Goal: Register for event/course

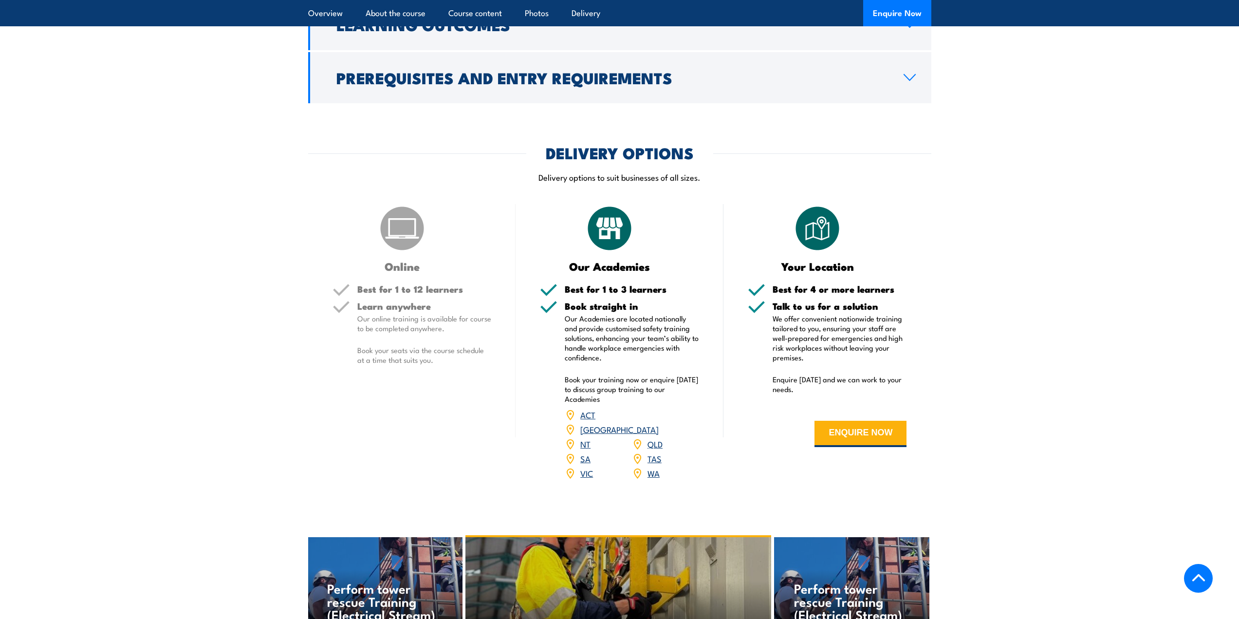
scroll to position [973, 0]
click at [653, 466] on link "WA" at bounding box center [653, 472] width 12 height 12
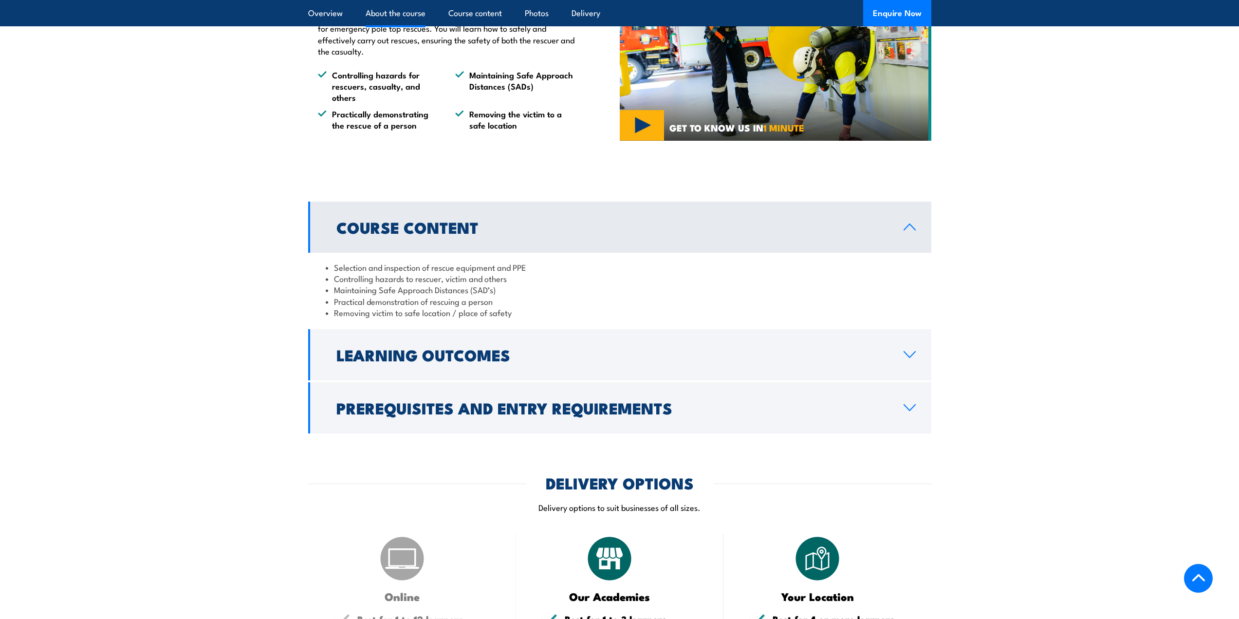
scroll to position [681, 0]
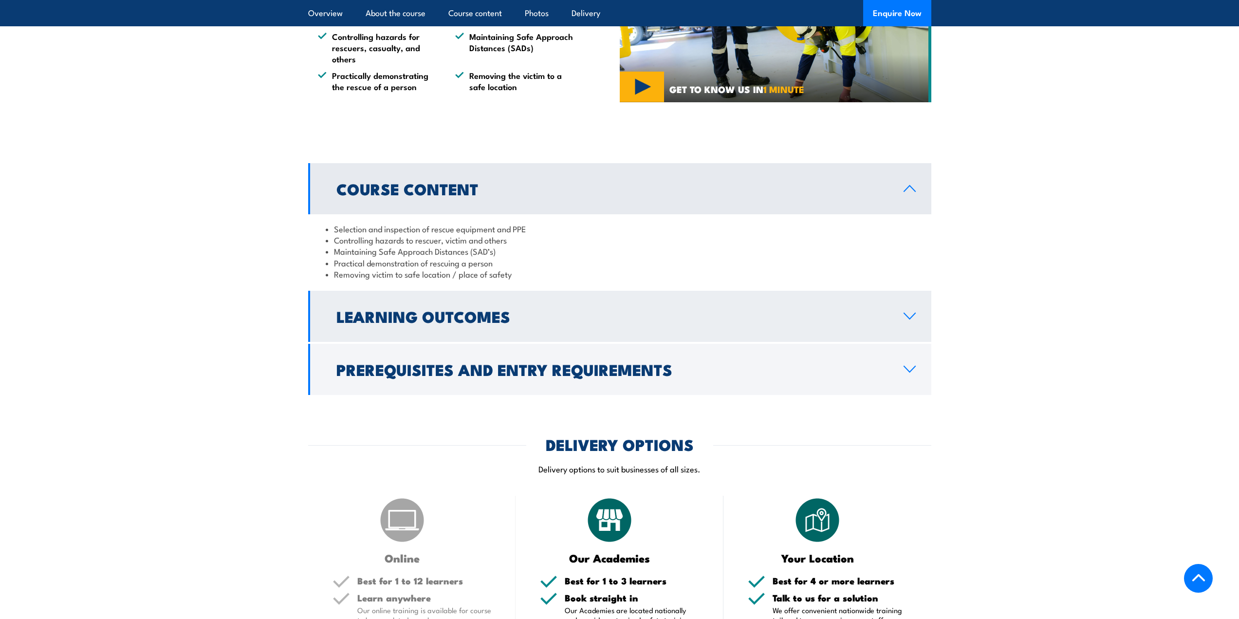
click at [557, 309] on h2 "Learning Outcomes" at bounding box center [611, 316] width 551 height 14
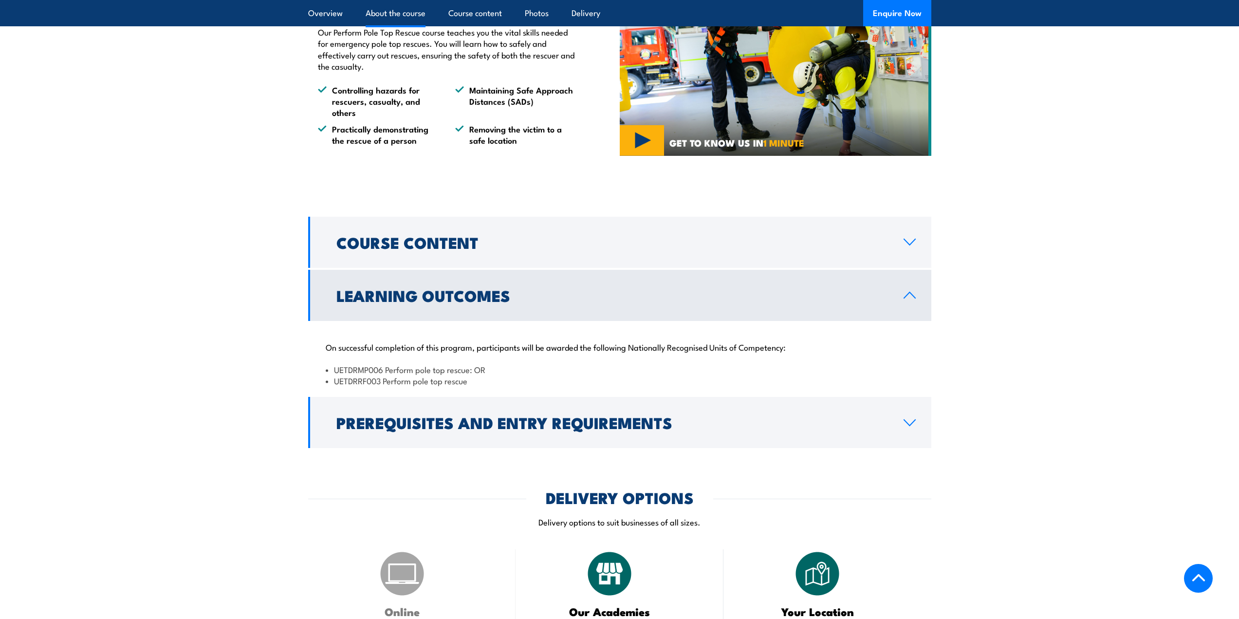
scroll to position [584, 0]
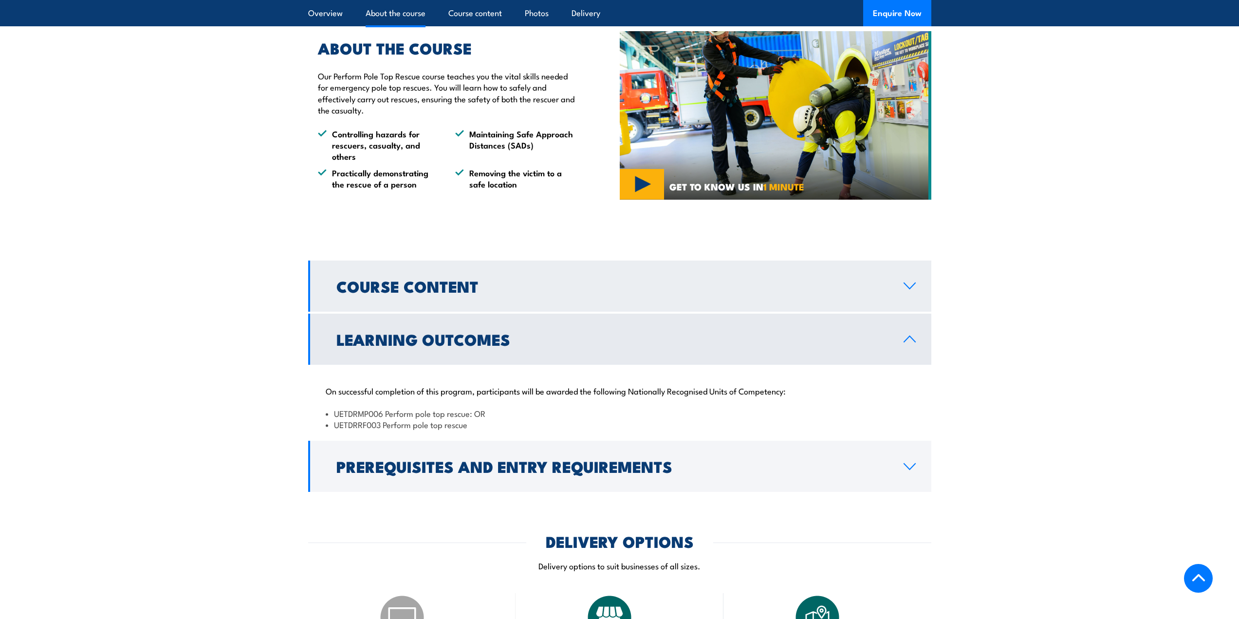
click at [465, 298] on link "Course Content" at bounding box center [619, 285] width 623 height 51
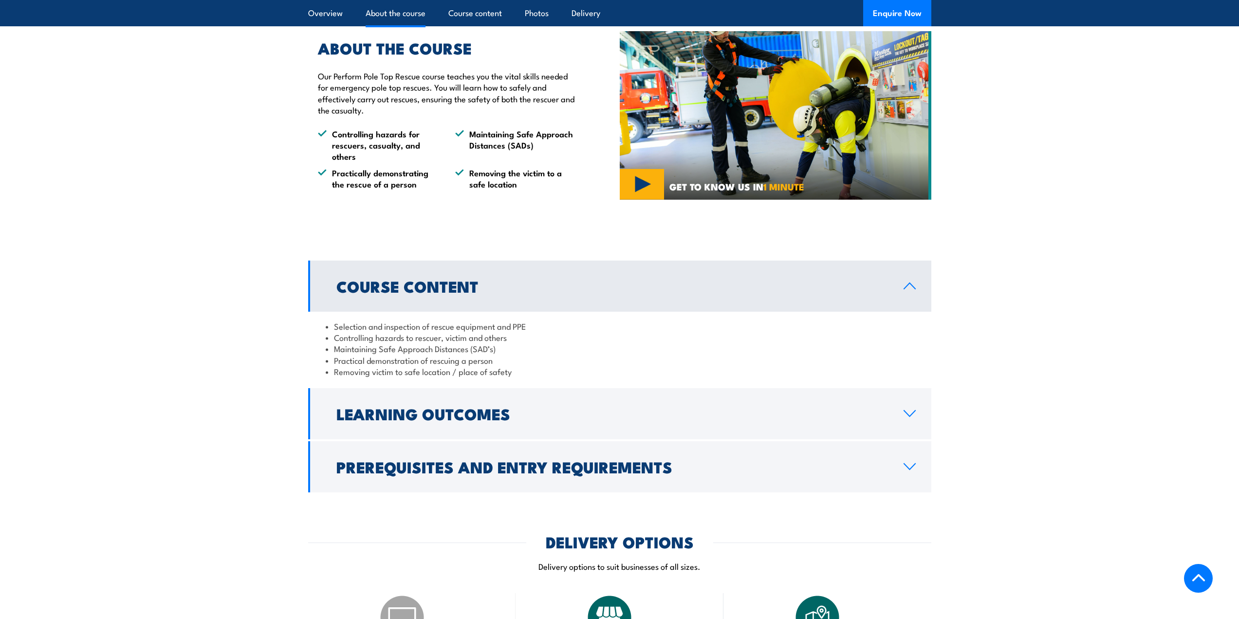
click at [465, 298] on link "Course Content" at bounding box center [619, 285] width 623 height 51
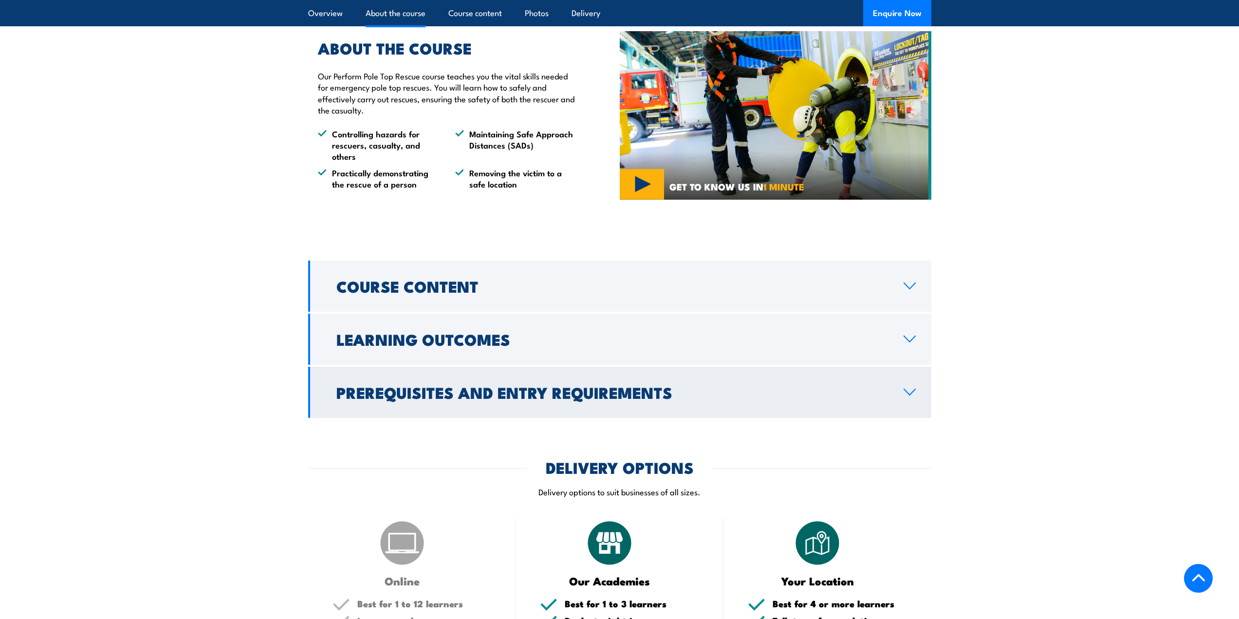
click at [494, 389] on h2 "Prerequisites and Entry Requirements" at bounding box center [611, 392] width 551 height 14
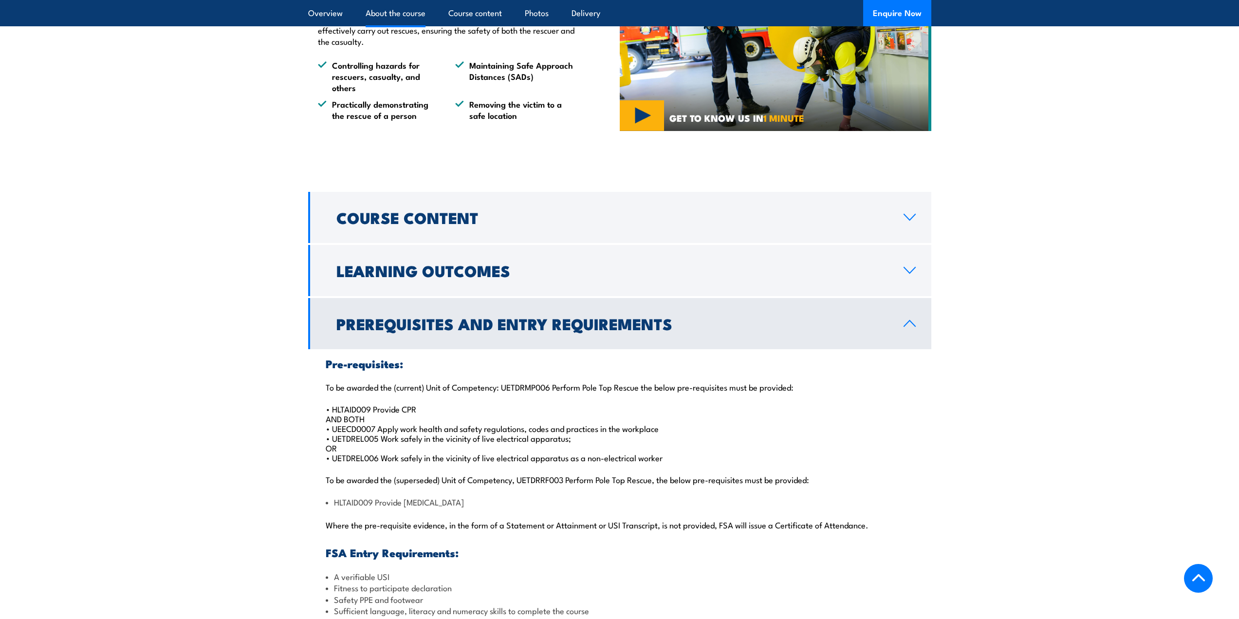
scroll to position [779, 0]
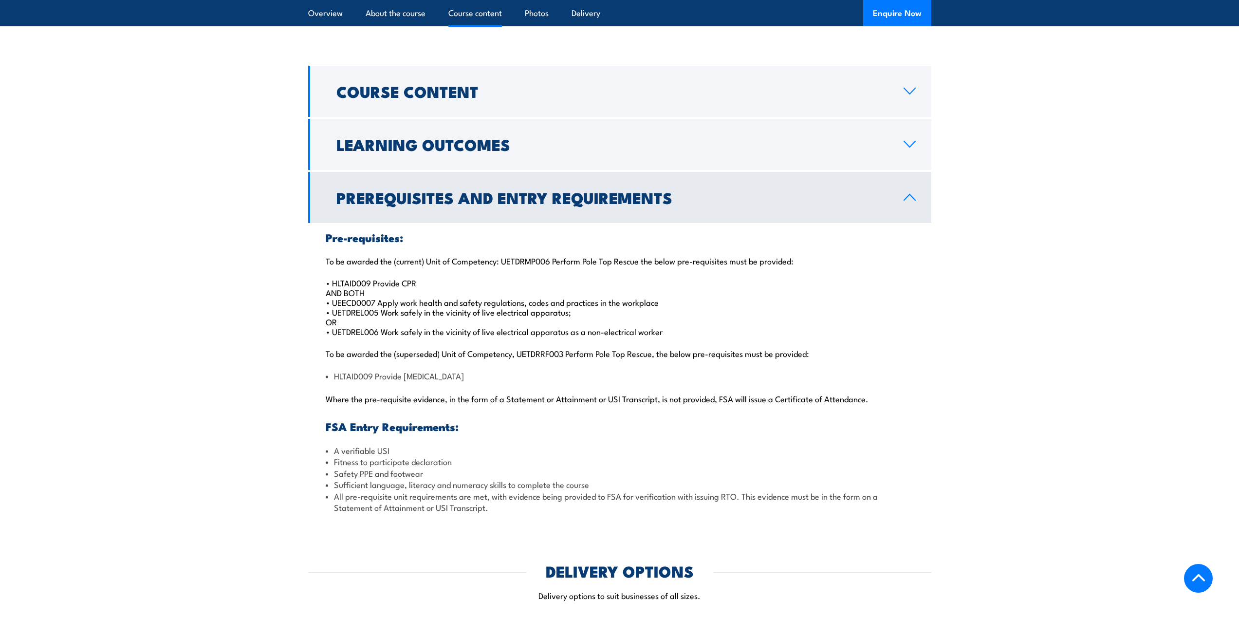
click at [587, 233] on h3 "Pre-requisites:" at bounding box center [620, 237] width 588 height 11
click at [595, 204] on h2 "Prerequisites and Entry Requirements" at bounding box center [611, 197] width 551 height 14
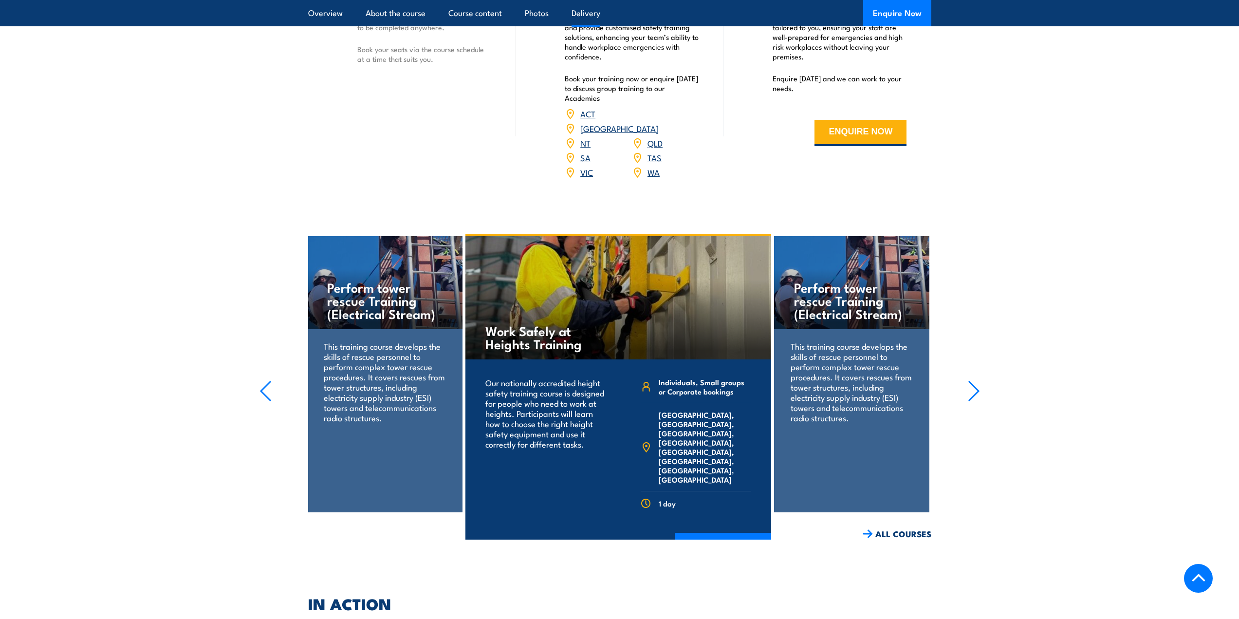
scroll to position [1217, 0]
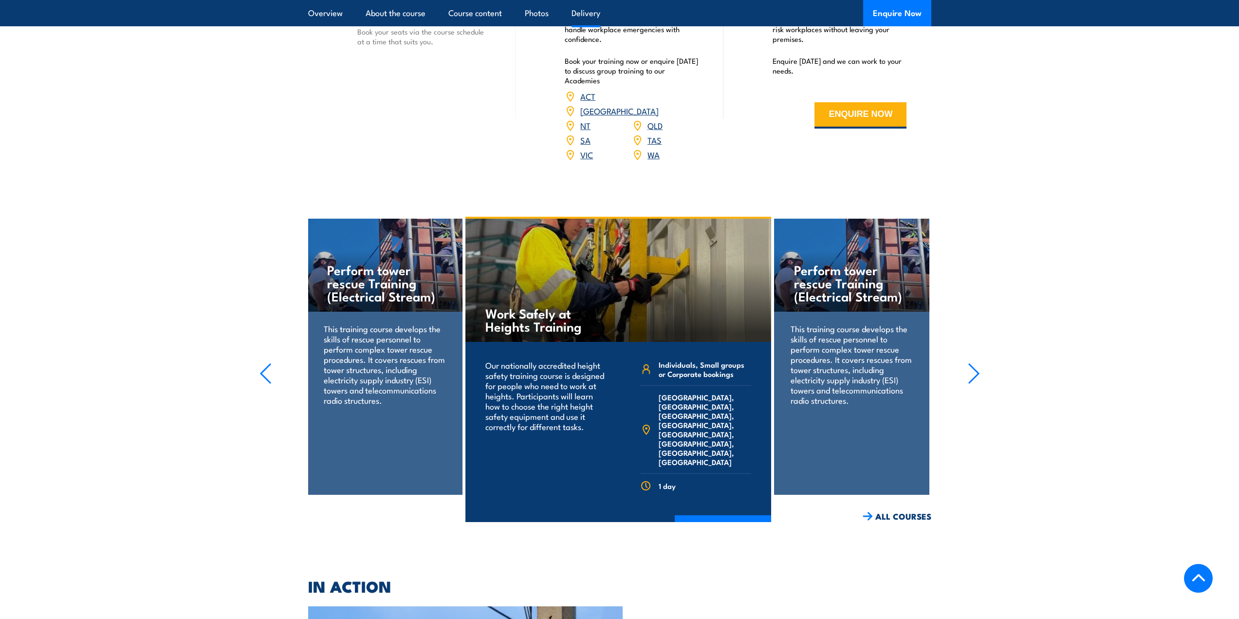
click at [971, 363] on icon "button" at bounding box center [973, 373] width 12 height 21
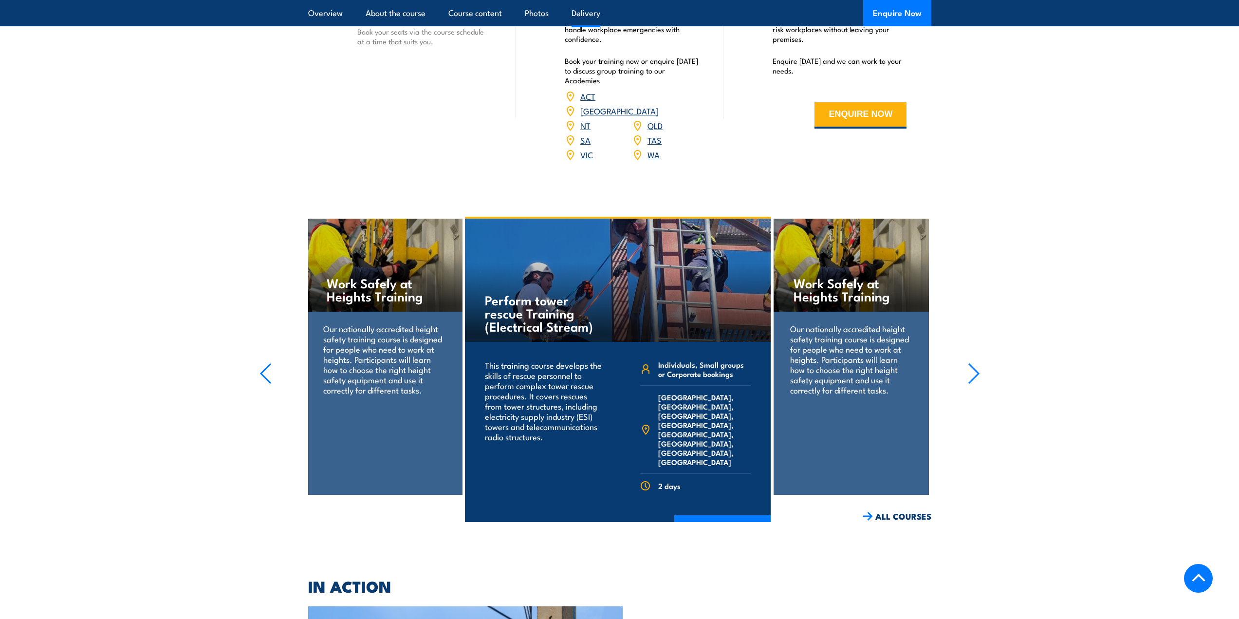
click at [967, 363] on icon "button" at bounding box center [973, 373] width 12 height 21
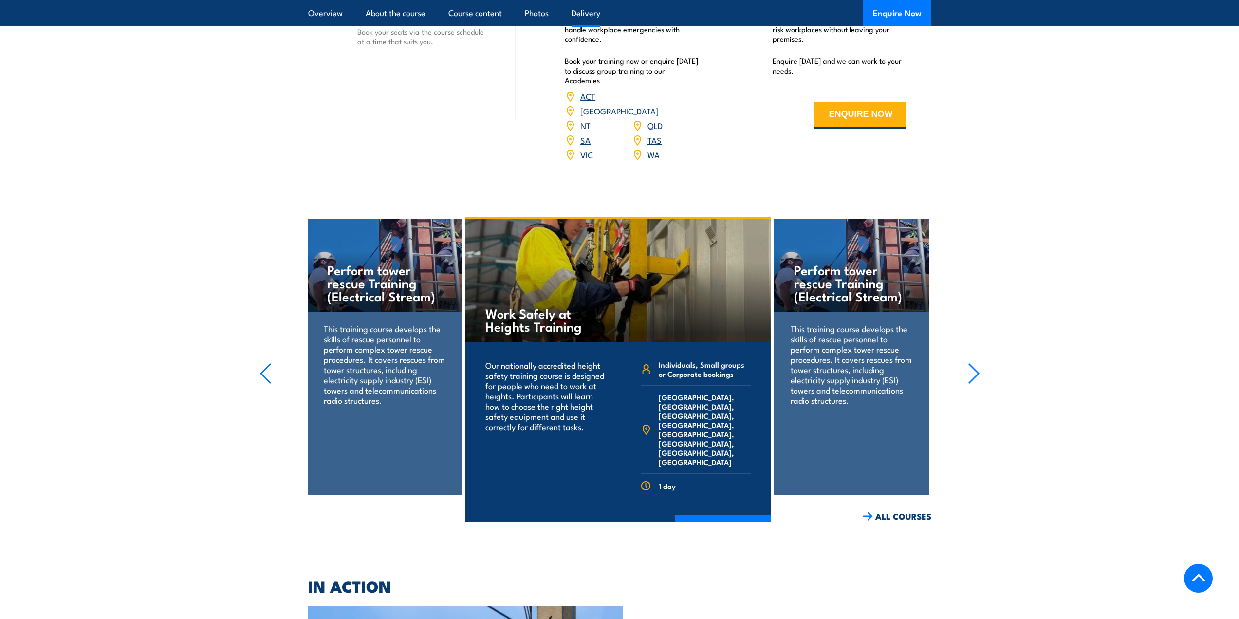
click at [967, 363] on icon "button" at bounding box center [973, 373] width 12 height 21
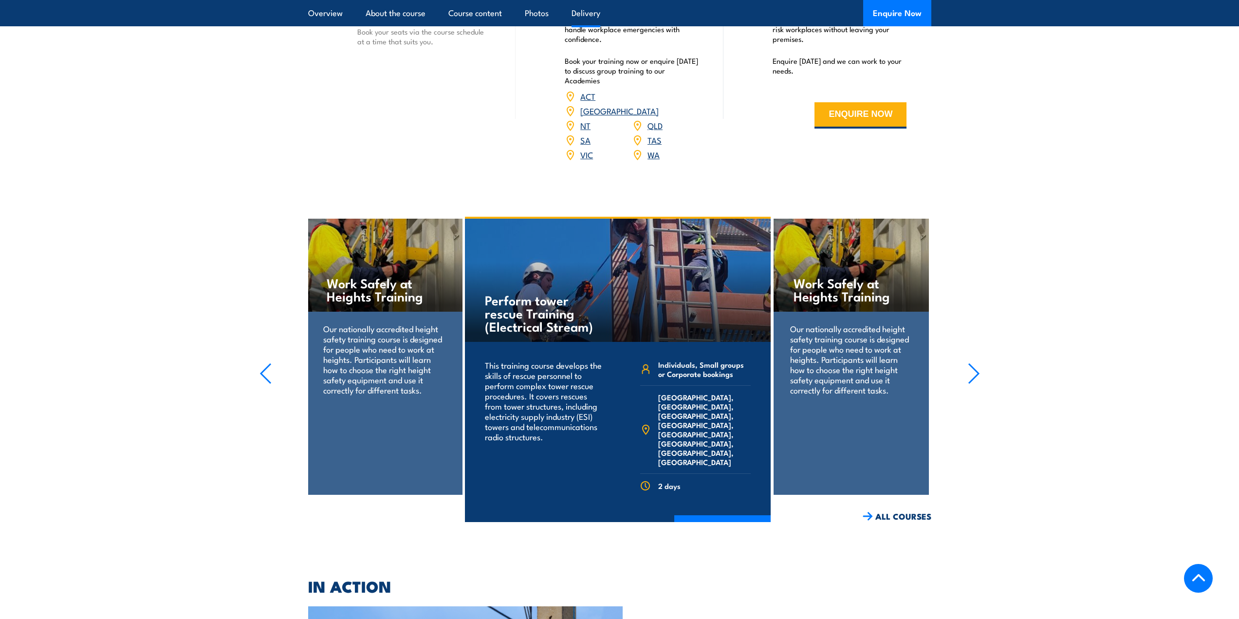
click at [967, 363] on icon "button" at bounding box center [973, 373] width 12 height 21
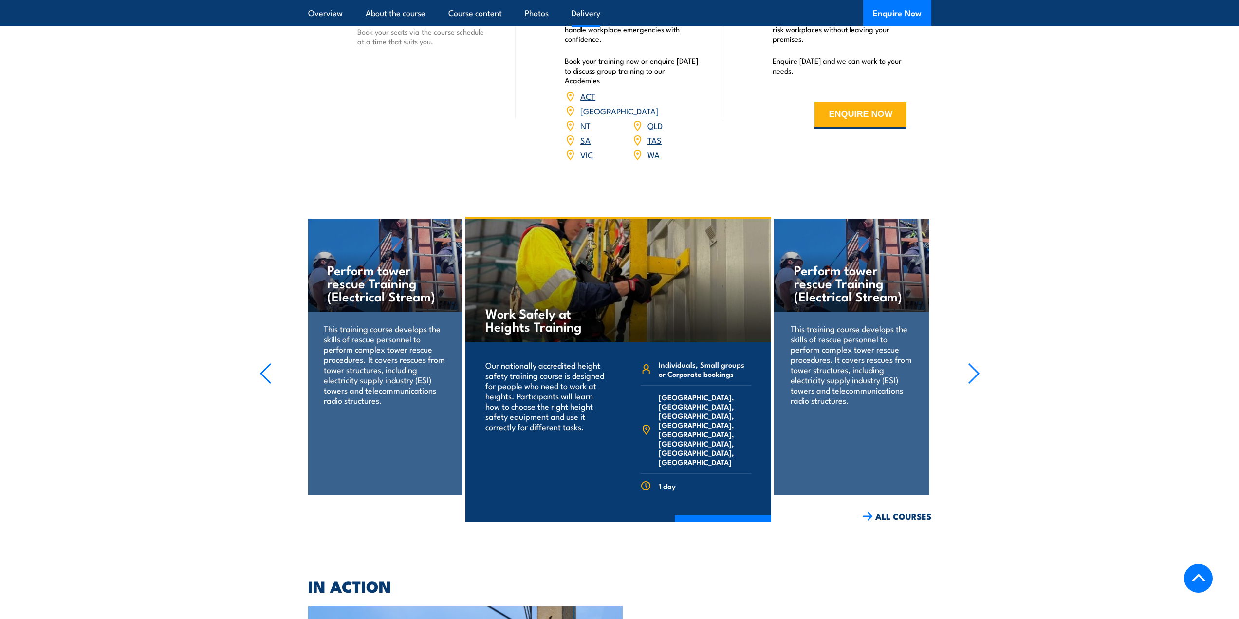
click at [967, 363] on icon "button" at bounding box center [973, 373] width 12 height 21
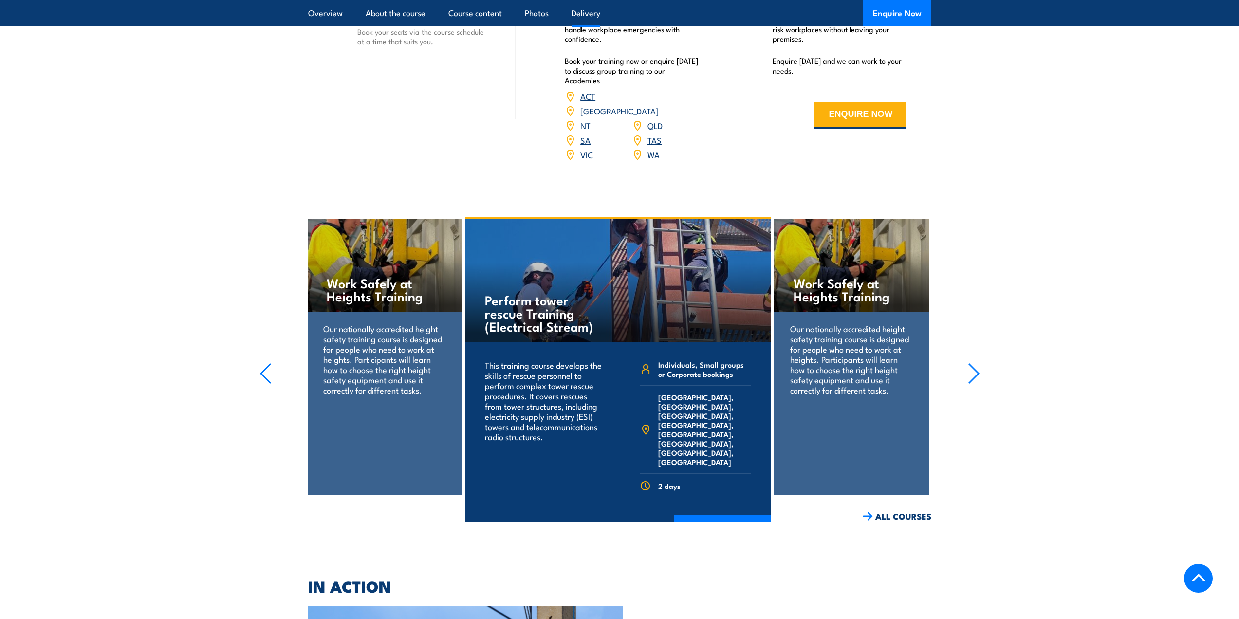
click at [967, 363] on icon "button" at bounding box center [973, 373] width 12 height 21
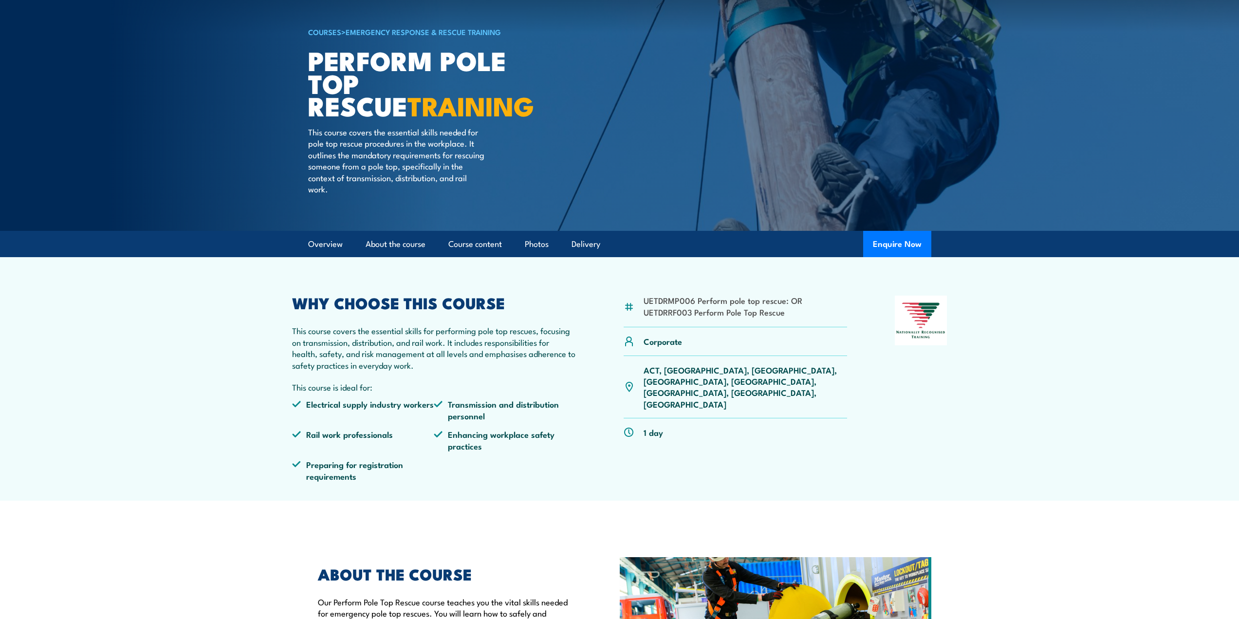
scroll to position [0, 0]
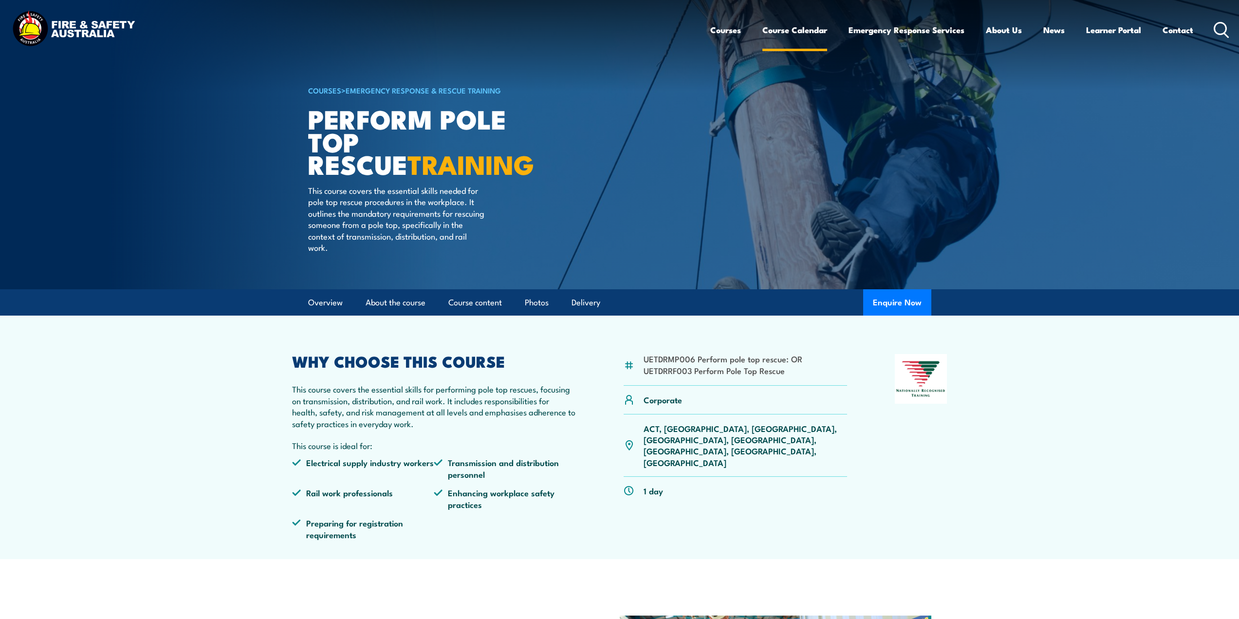
click at [777, 32] on link "Course Calendar" at bounding box center [794, 30] width 65 height 26
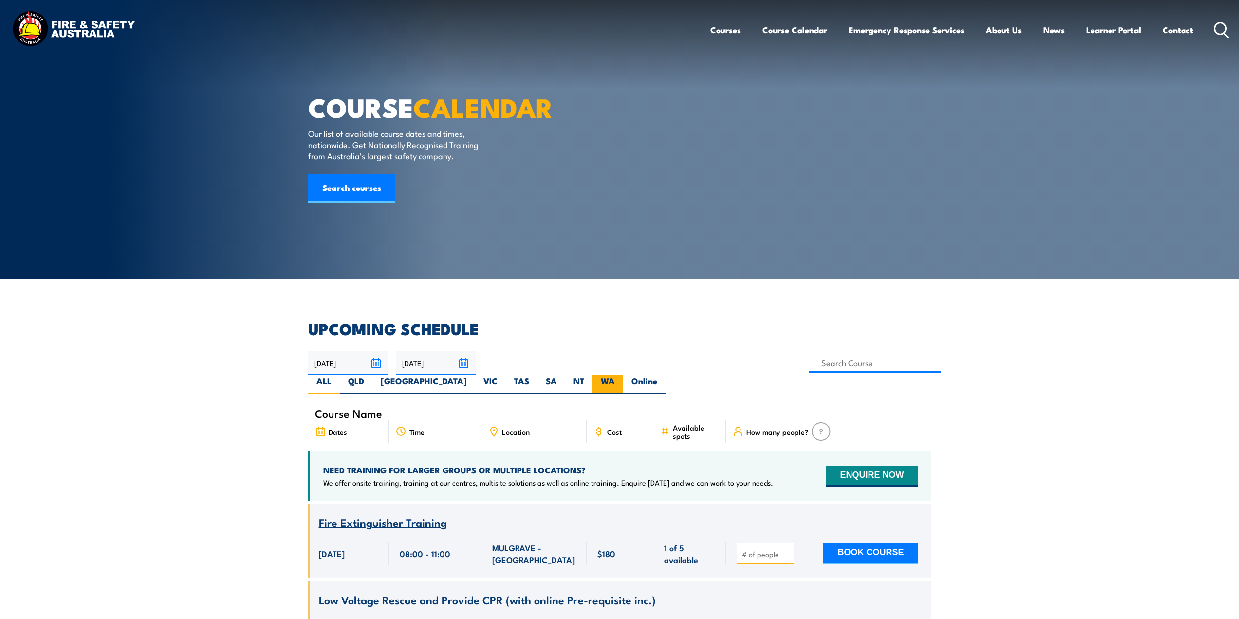
click at [623, 375] on label "WA" at bounding box center [607, 384] width 31 height 19
click at [621, 375] on input "WA" at bounding box center [618, 378] width 6 height 6
radio input "true"
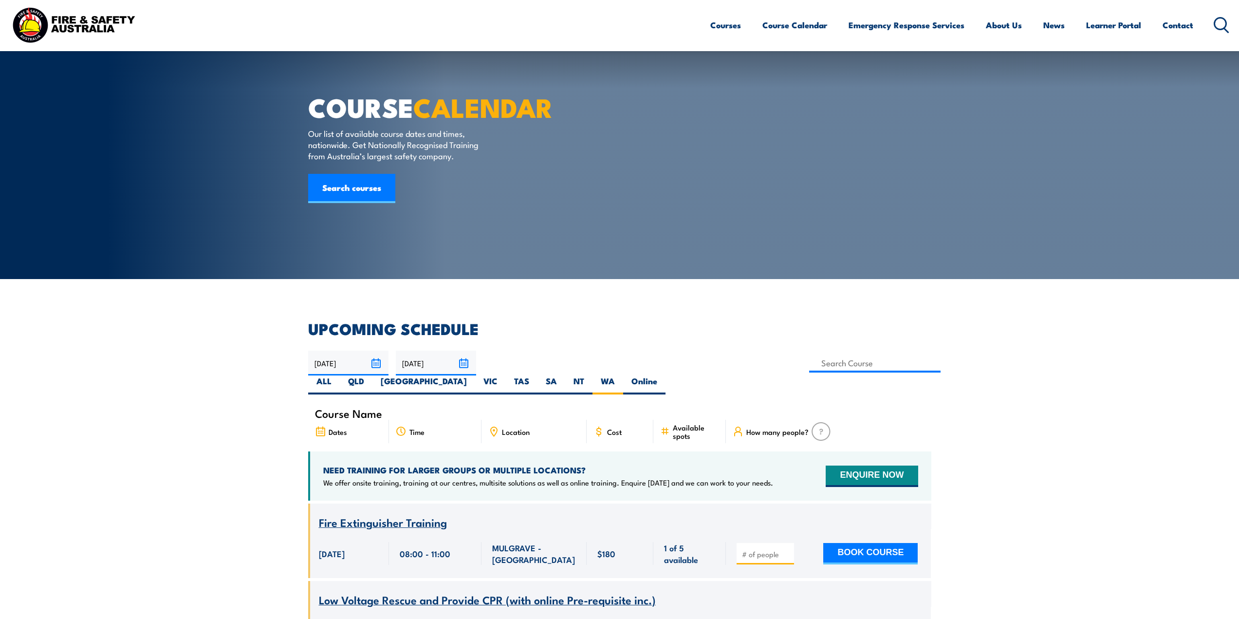
scroll to position [97, 0]
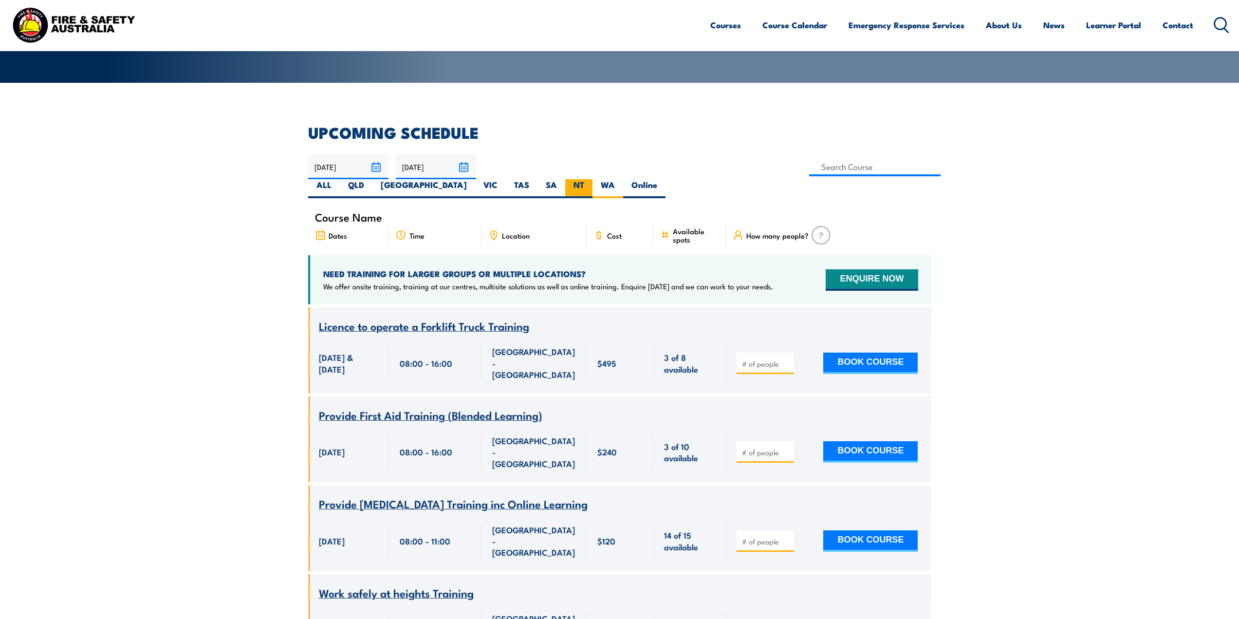
scroll to position [127, 0]
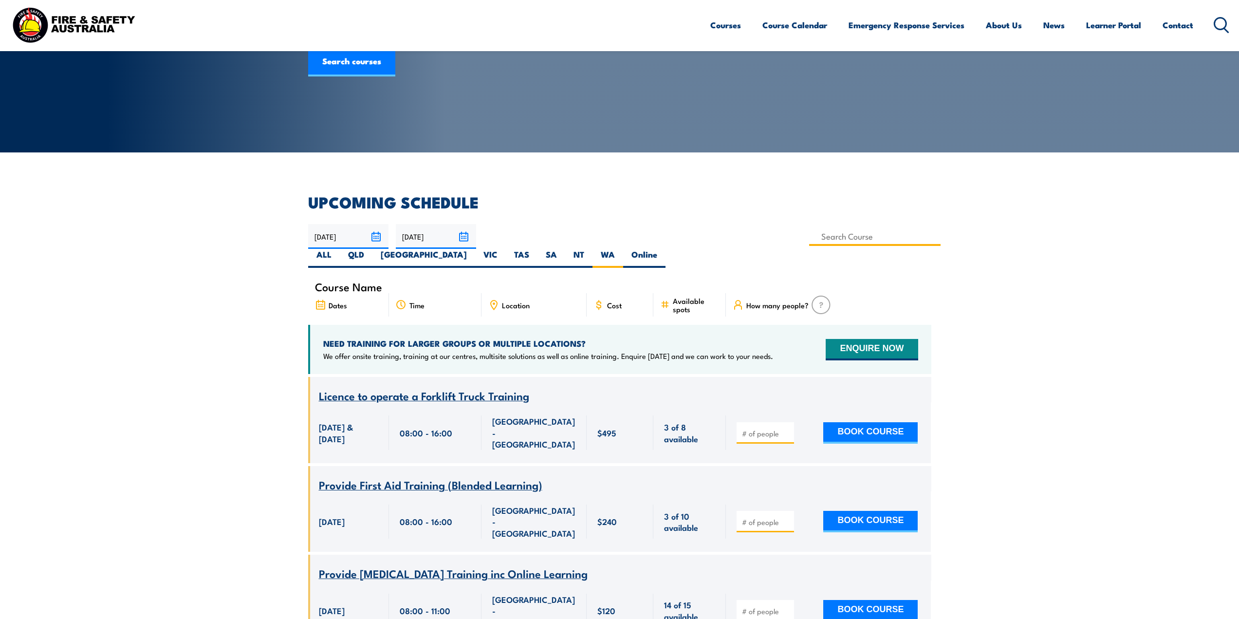
click at [809, 240] on input at bounding box center [875, 236] width 132 height 19
click at [809, 237] on input at bounding box center [875, 236] width 132 height 19
type input "Perform Pole Top Rescue Training"
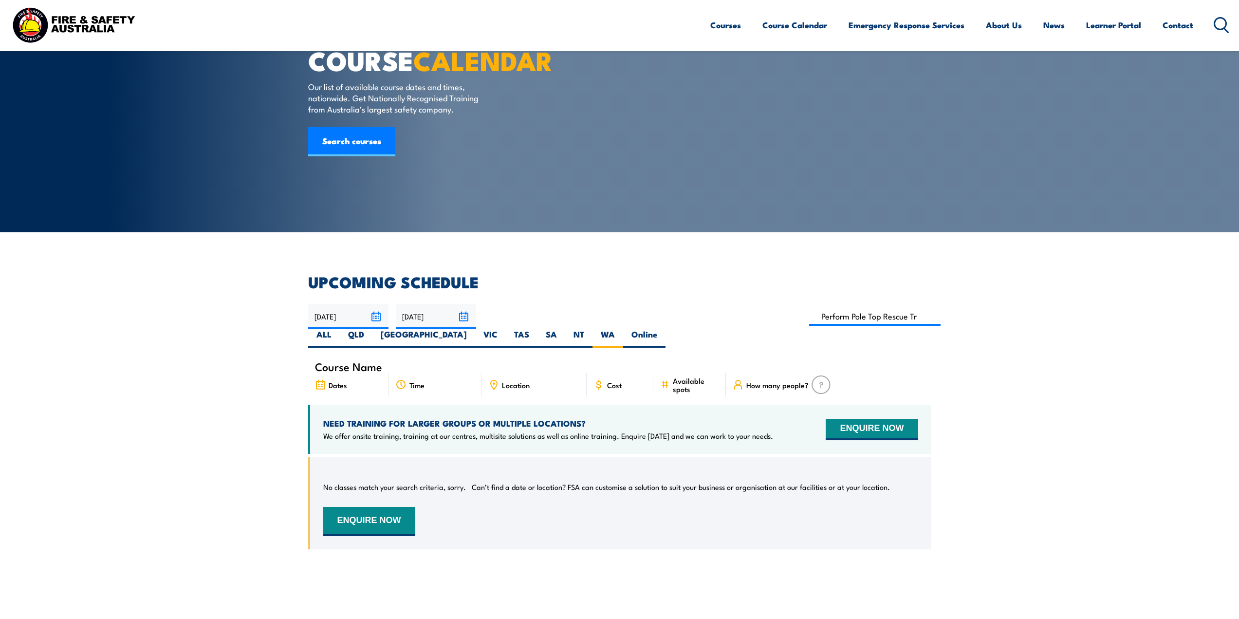
scroll to position [46, 0]
